Goal: Transaction & Acquisition: Purchase product/service

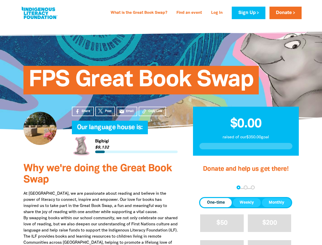
click at [161, 122] on h4 "Our language house is:﻿" at bounding box center [130, 127] width 106 height 10
click at [152, 111] on span "Copy Link" at bounding box center [155, 111] width 14 height 5
click at [206, 188] on div "arrow_back Back Step 1 Step 2 Step 3" at bounding box center [245, 187] width 93 height 6
click at [238, 187] on div "Navigate to step 1 of 3 to enter your donation amount" at bounding box center [238, 187] width 1 height 1
click at [216, 202] on span "One-time" at bounding box center [216, 202] width 18 height 6
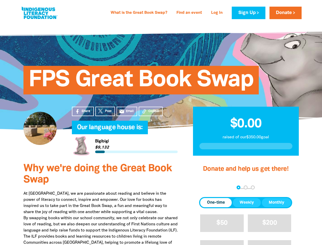
click at [247, 202] on span "Weekly" at bounding box center [247, 202] width 14 height 6
click at [276, 202] on span "Monthly" at bounding box center [277, 202] width 16 height 6
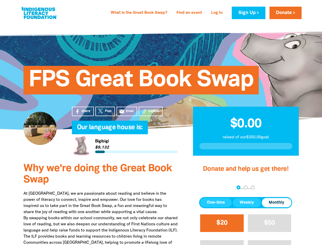
click at [222, 223] on span "$20" at bounding box center [221, 223] width 11 height 6
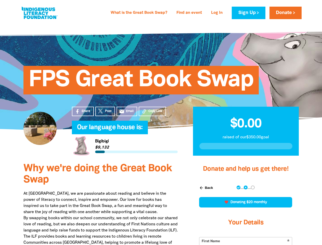
scroll to position [119, 0]
